Goal: Task Accomplishment & Management: Use online tool/utility

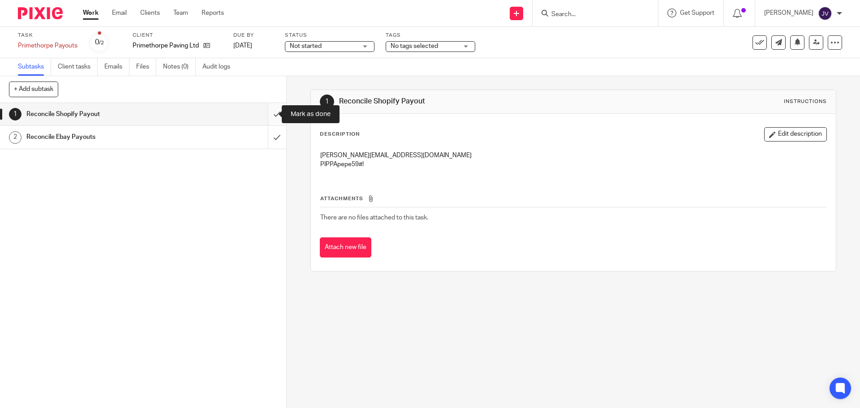
click at [275, 117] on input "submit" at bounding box center [143, 114] width 286 height 22
click at [275, 145] on input "submit" at bounding box center [143, 137] width 286 height 22
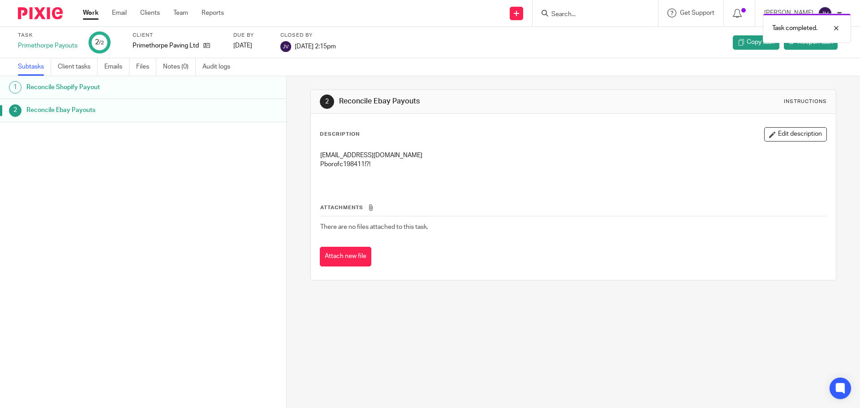
drag, startPoint x: 0, startPoint y: 0, endPoint x: 49, endPoint y: 18, distance: 52.4
click at [50, 16] on img at bounding box center [40, 13] width 45 height 12
